Goal: Complete application form

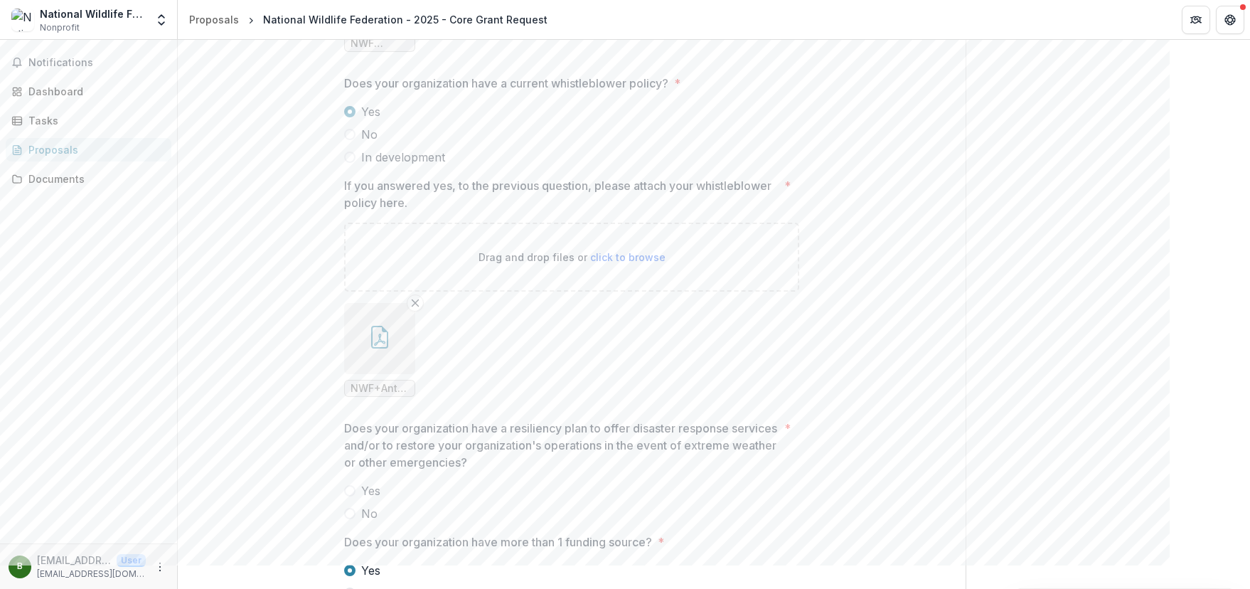
scroll to position [2973, 0]
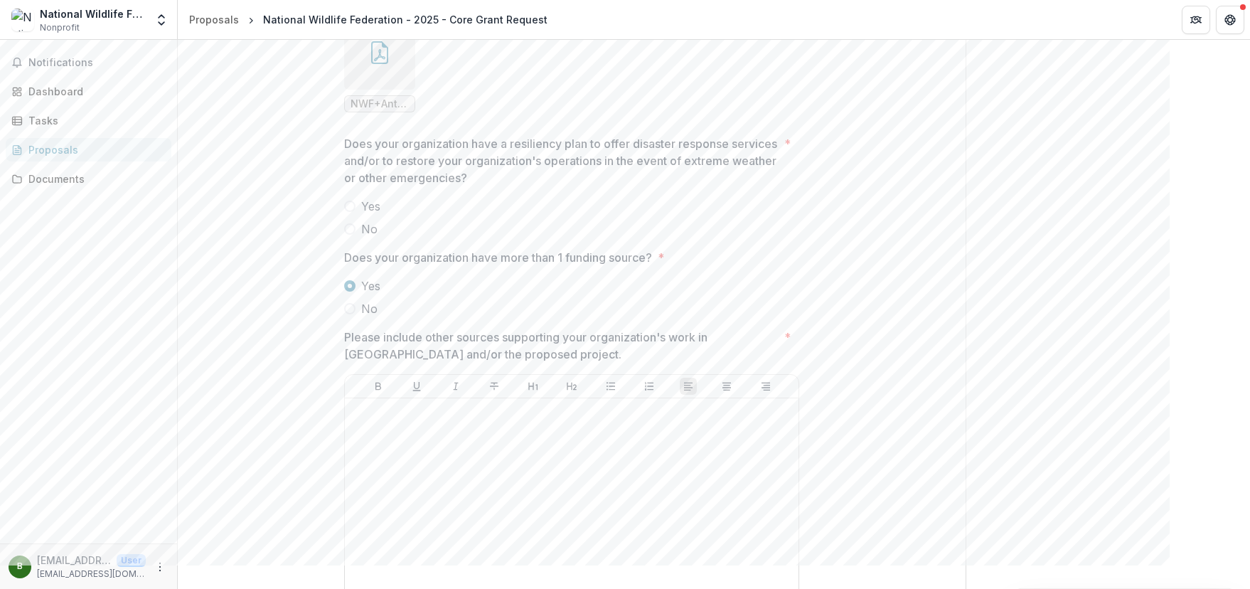
click at [349, 212] on span at bounding box center [349, 206] width 11 height 11
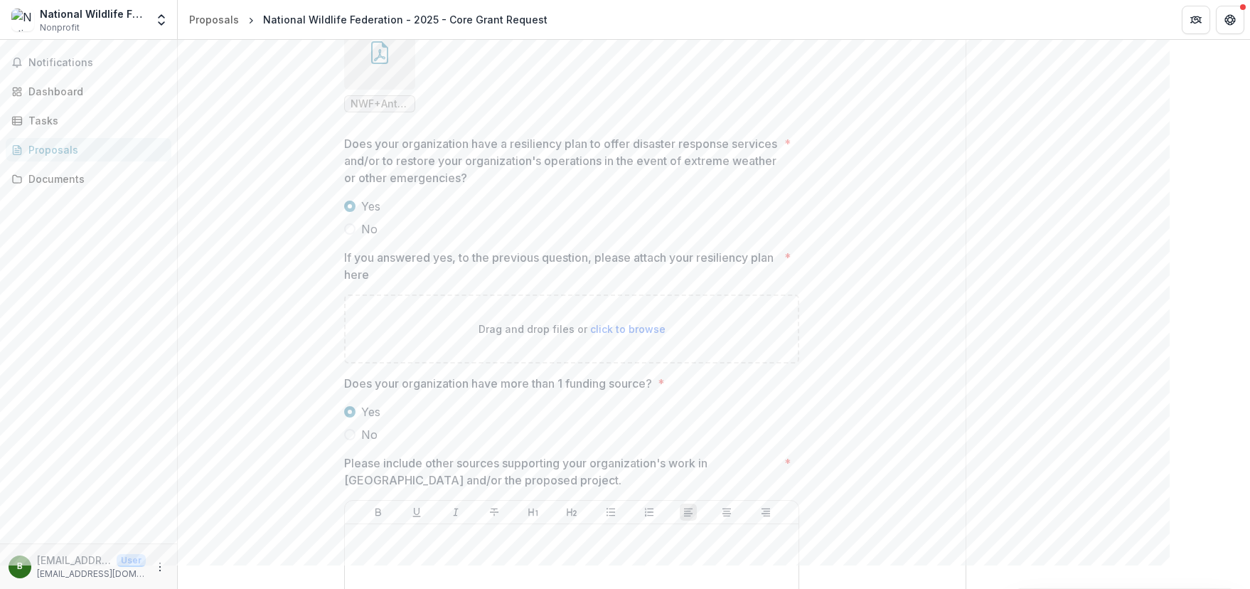
click at [388, 320] on div "Drag and drop files or click to browse" at bounding box center [571, 328] width 455 height 69
drag, startPoint x: 616, startPoint y: 209, endPoint x: 607, endPoint y: 205, distance: 10.2
click at [616, 198] on div at bounding box center [571, 195] width 455 height 6
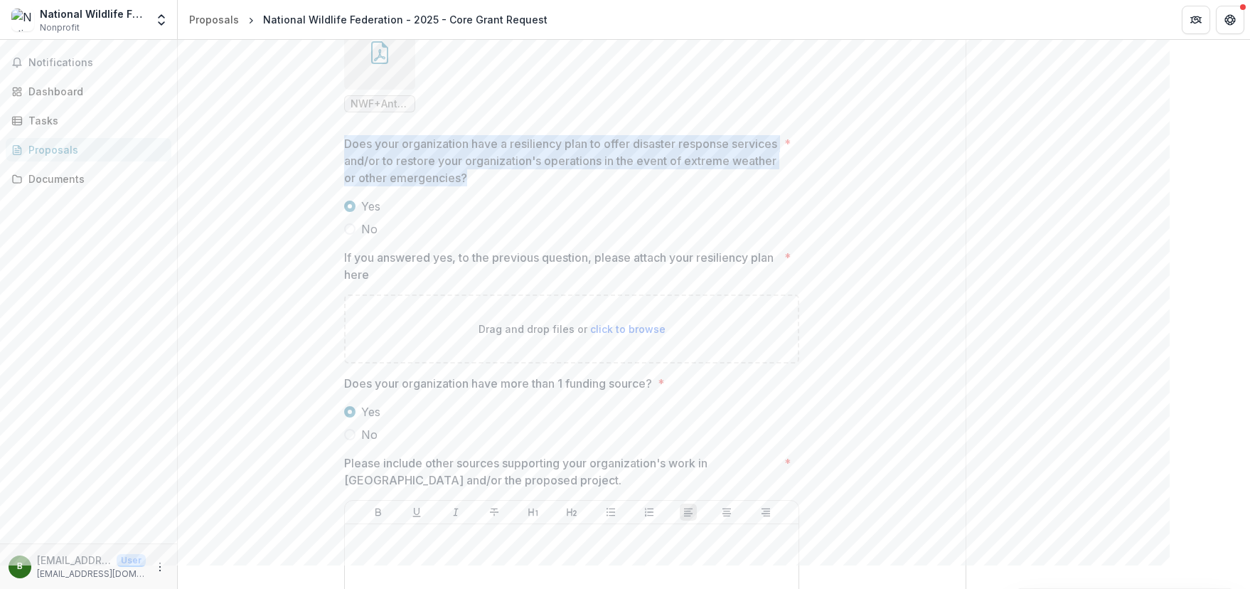
drag, startPoint x: 575, startPoint y: 196, endPoint x: 336, endPoint y: 161, distance: 241.5
copy p "Does your organization have a resiliency plan to offer disaster response servic…"
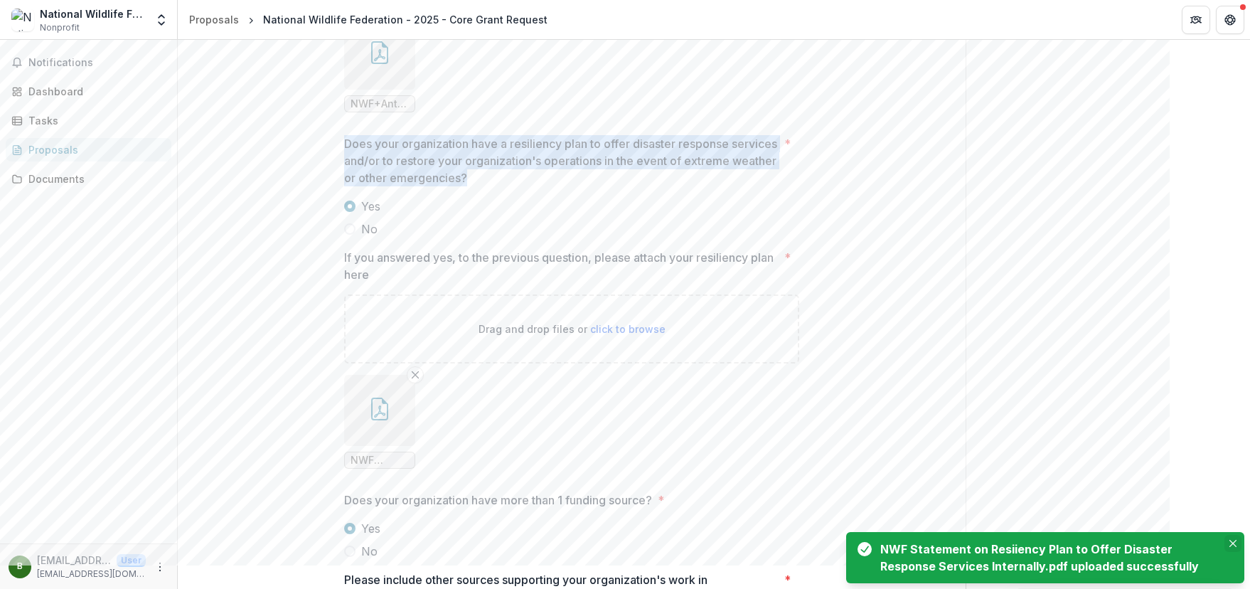
click at [1232, 543] on icon "Close" at bounding box center [1232, 543] width 7 height 7
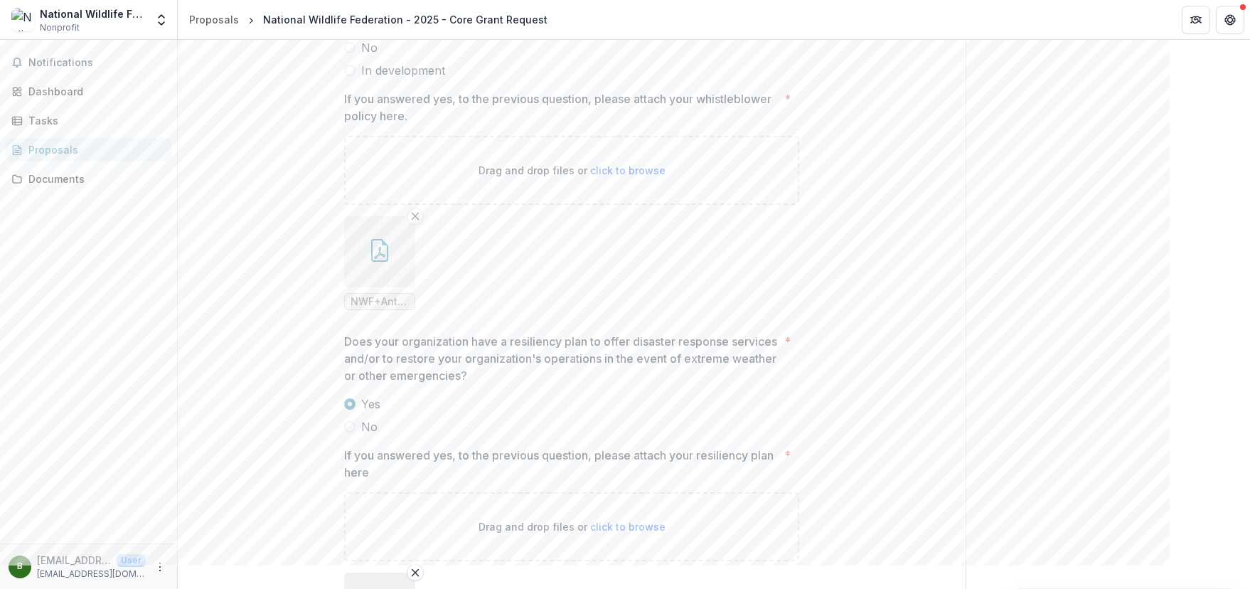
scroll to position [2617, 0]
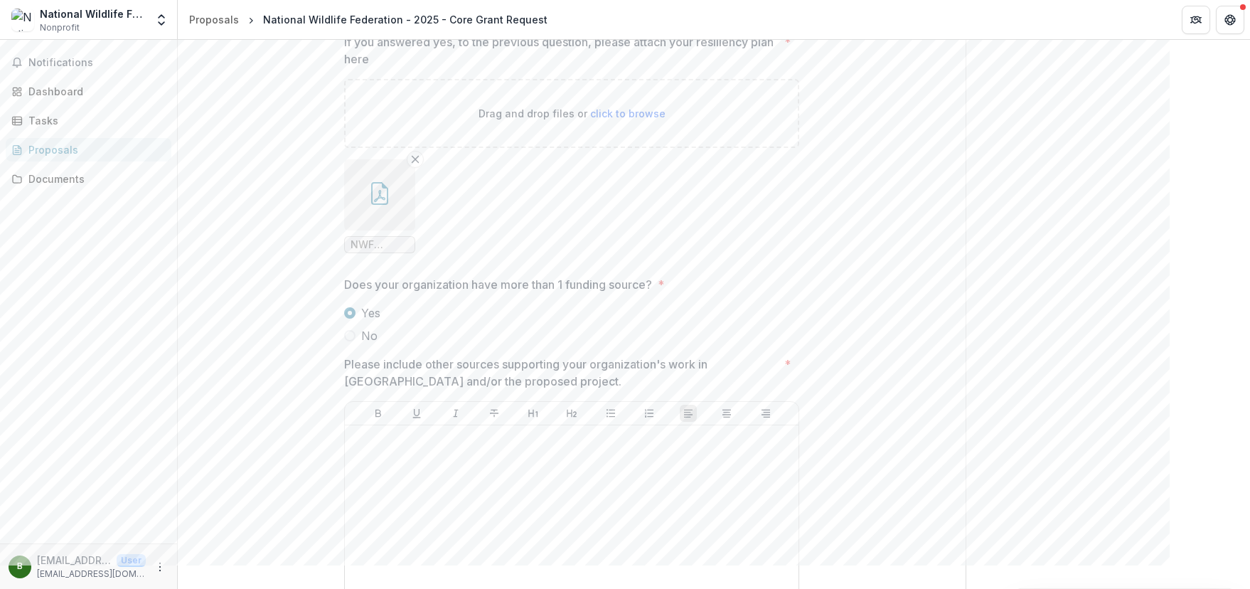
scroll to position [3257, 0]
